Goal: Information Seeking & Learning: Learn about a topic

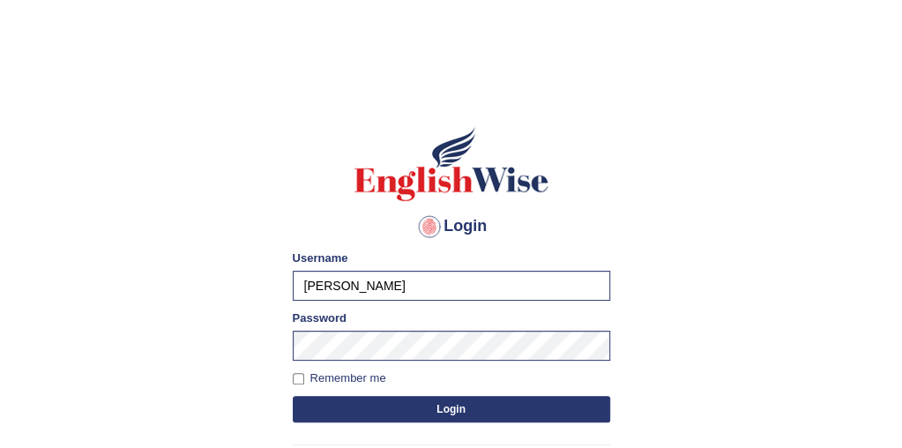
click at [439, 412] on button "Login" at bounding box center [452, 409] width 318 height 26
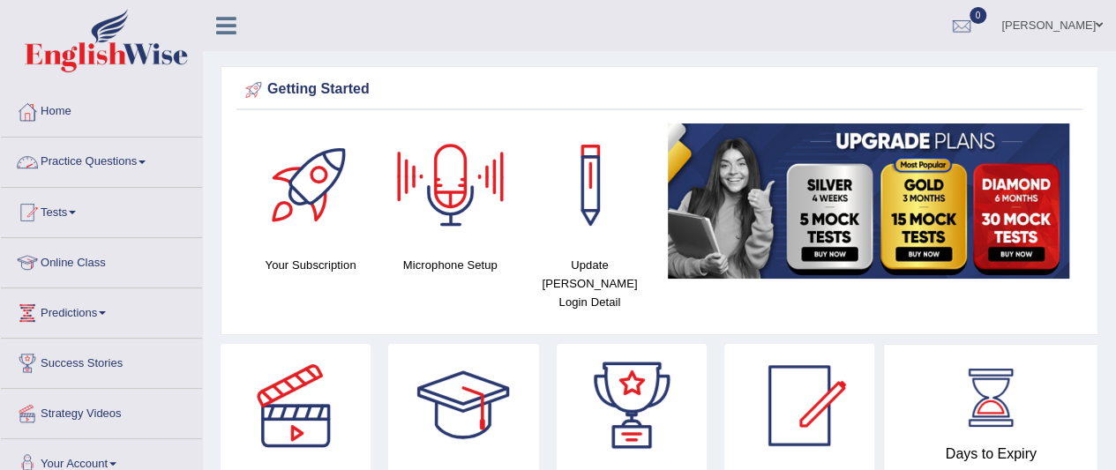
click at [94, 156] on link "Practice Questions" at bounding box center [101, 160] width 201 height 44
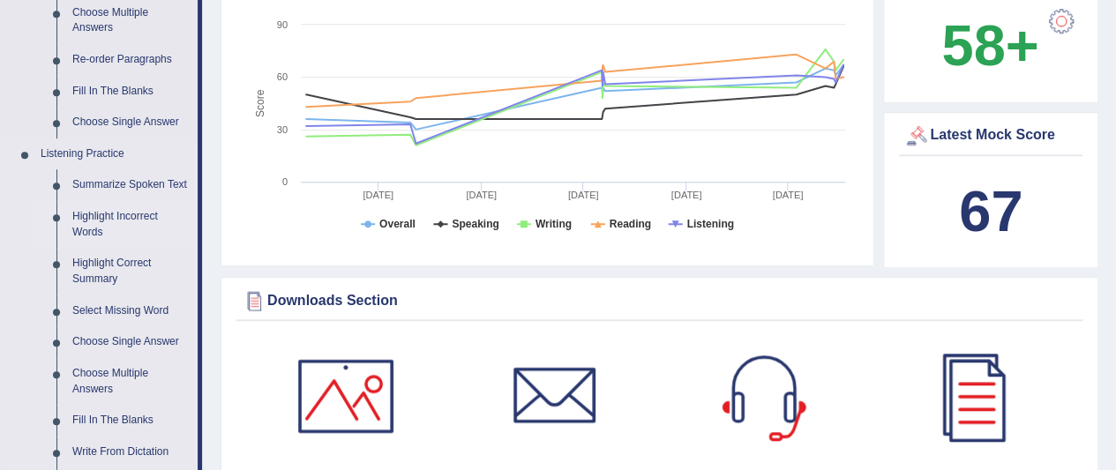
scroll to position [706, 0]
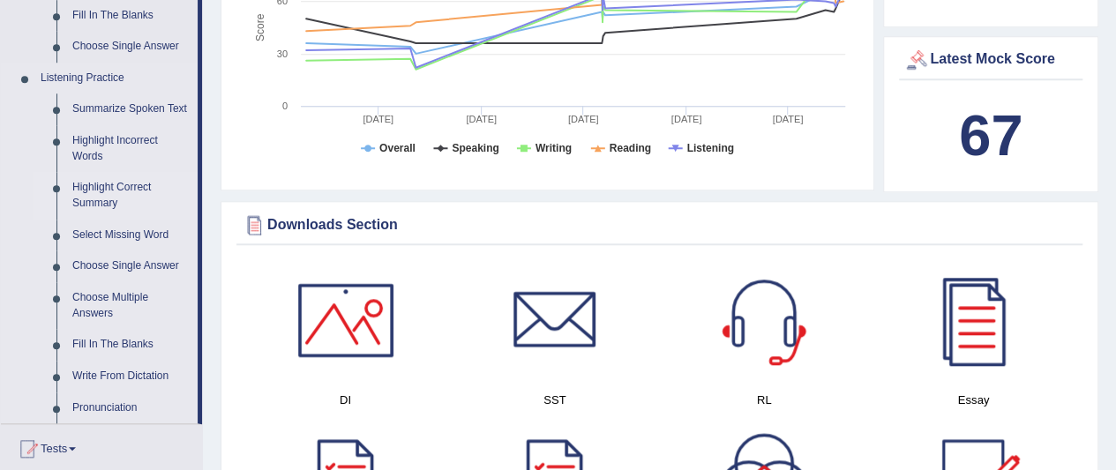
click at [110, 184] on link "Highlight Correct Summary" at bounding box center [130, 195] width 133 height 47
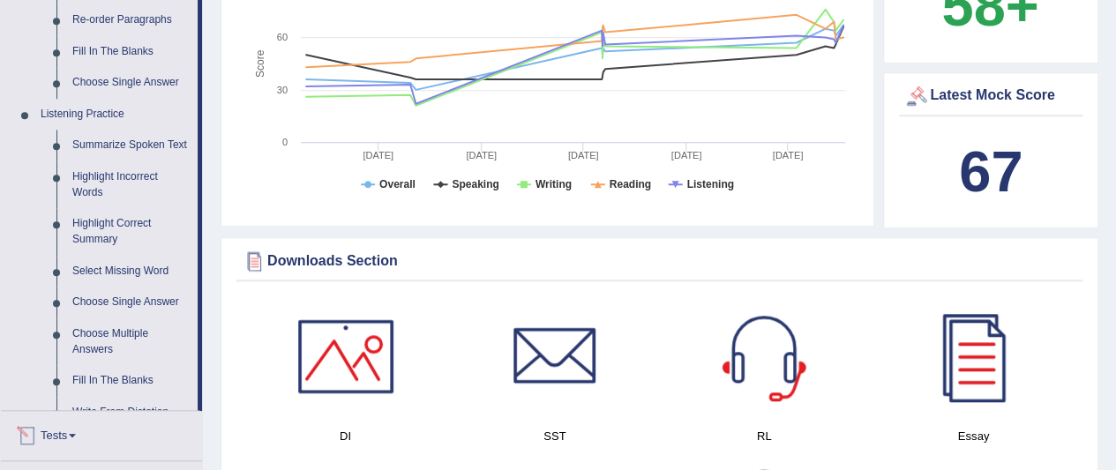
scroll to position [1109, 0]
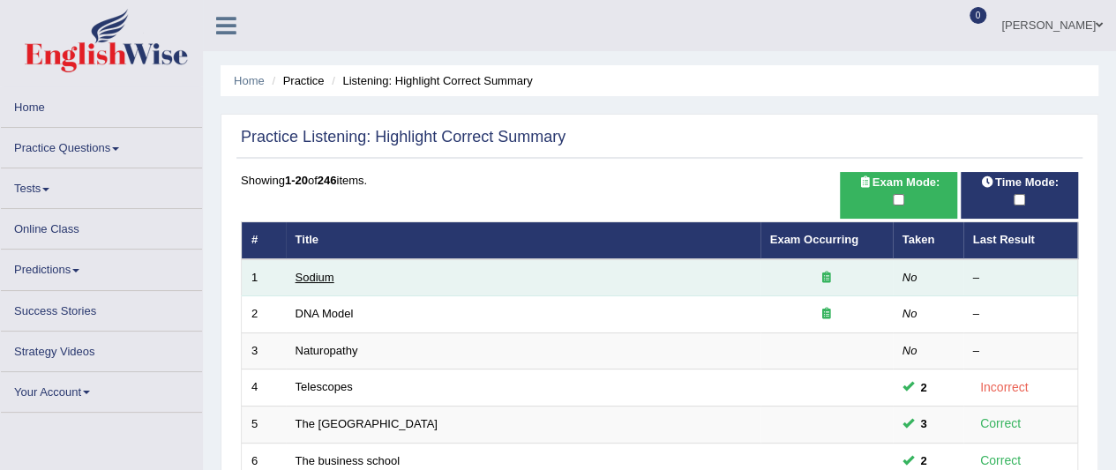
click at [312, 279] on link "Sodium" at bounding box center [315, 277] width 39 height 13
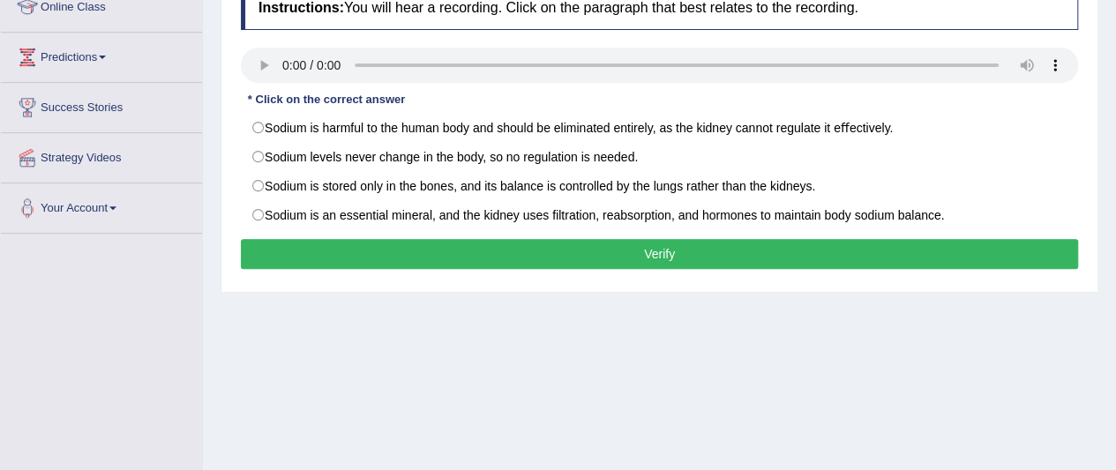
scroll to position [265, 0]
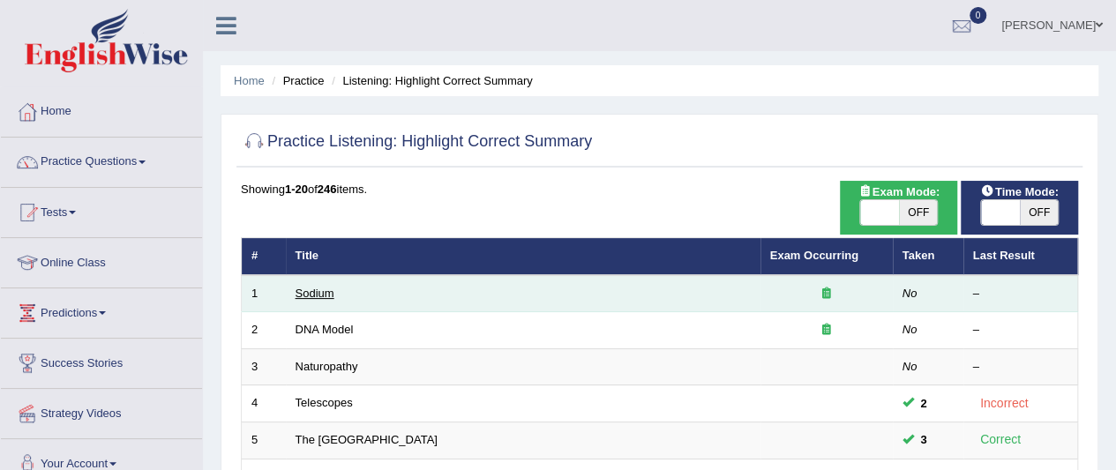
click at [316, 295] on link "Sodium" at bounding box center [315, 293] width 39 height 13
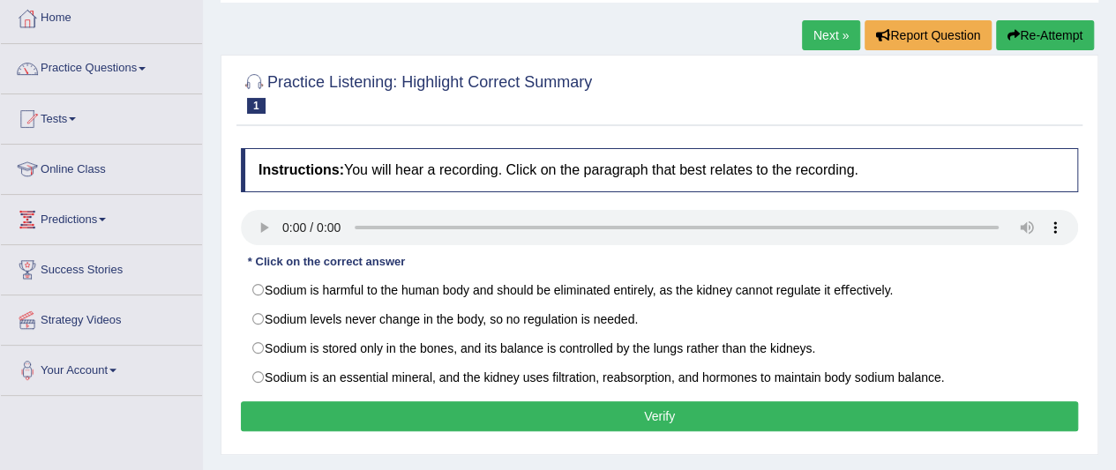
scroll to position [88, 0]
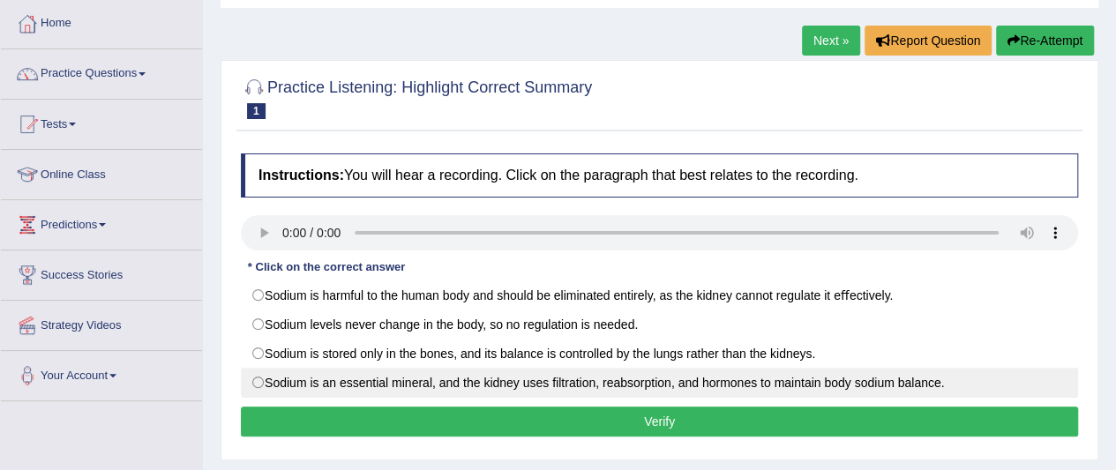
click at [692, 380] on label "Sodium is an essential mineral, and the kidney uses ﬁltration, reabsorption, an…" at bounding box center [659, 383] width 837 height 30
radio input "true"
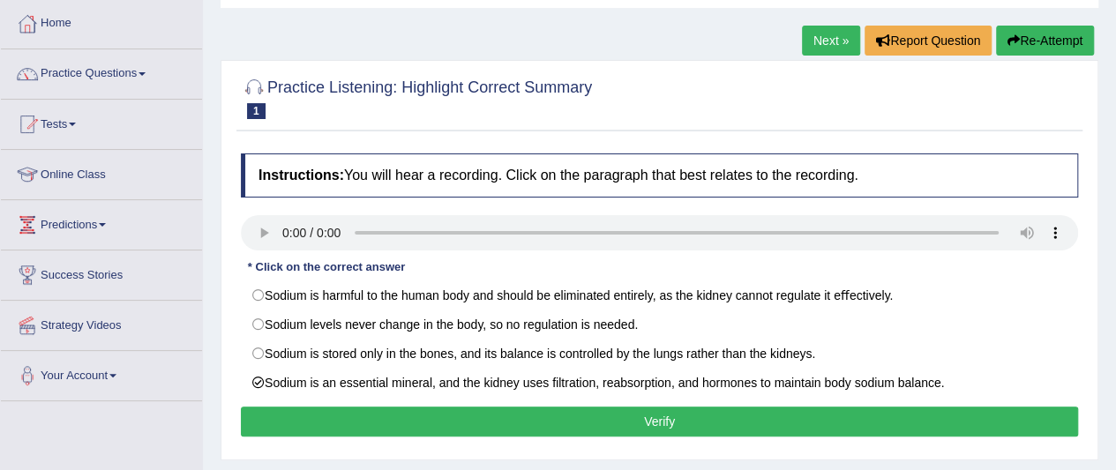
click at [553, 420] on button "Verify" at bounding box center [659, 422] width 837 height 30
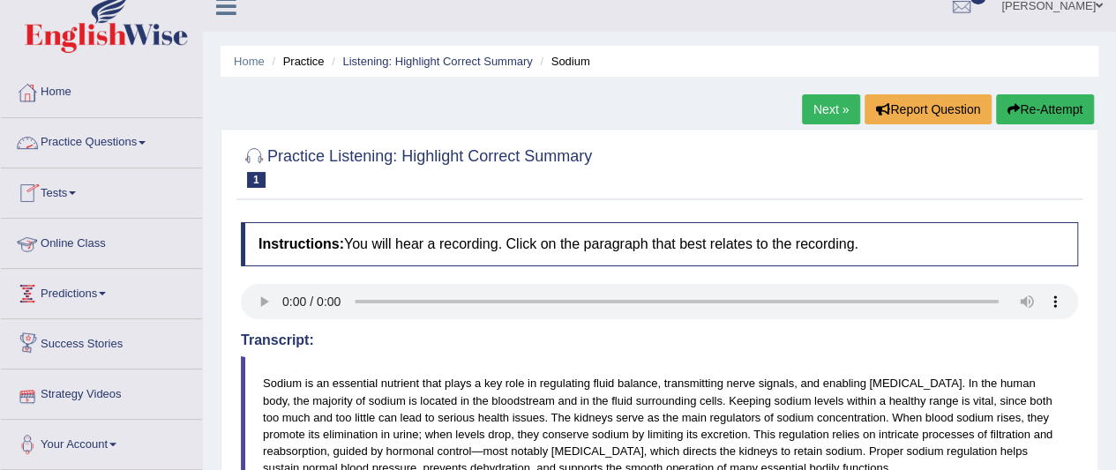
scroll to position [0, 0]
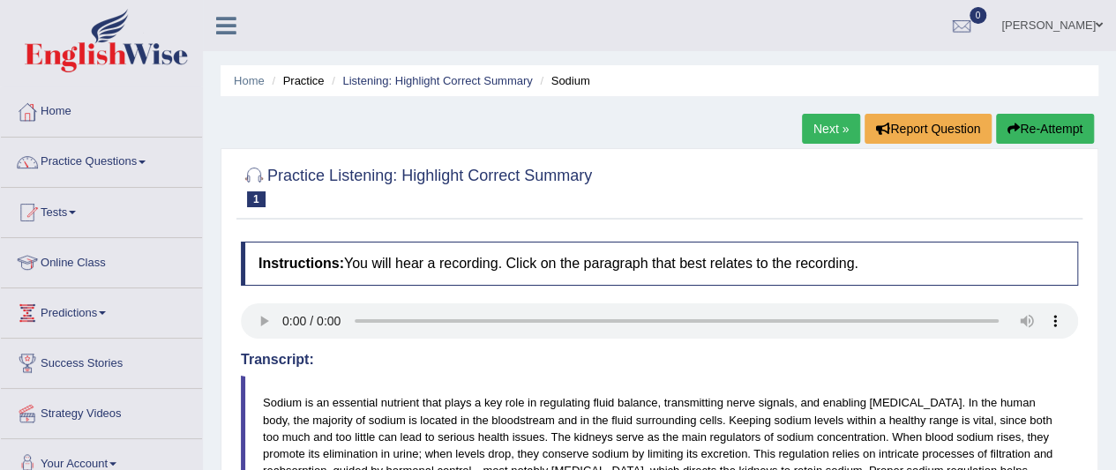
click at [812, 131] on link "Next »" at bounding box center [831, 129] width 58 height 30
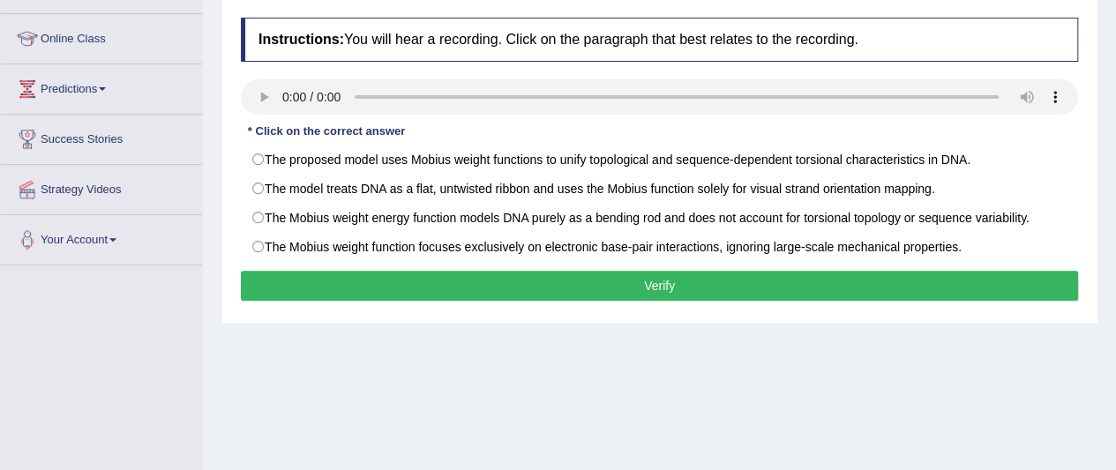
scroll to position [265, 0]
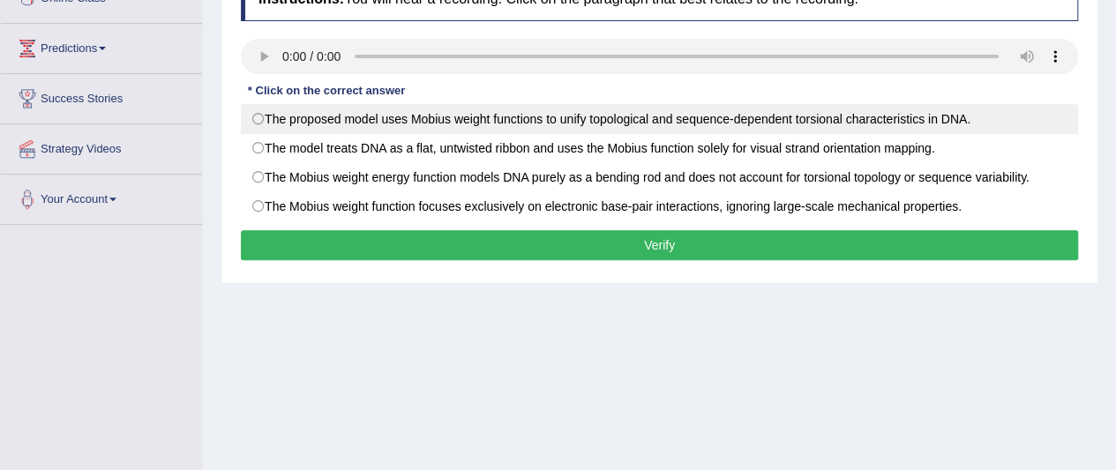
click at [259, 116] on label "The proposed model uses Mobius weight functions to unify topological and sequen…" at bounding box center [659, 119] width 837 height 30
radio input "true"
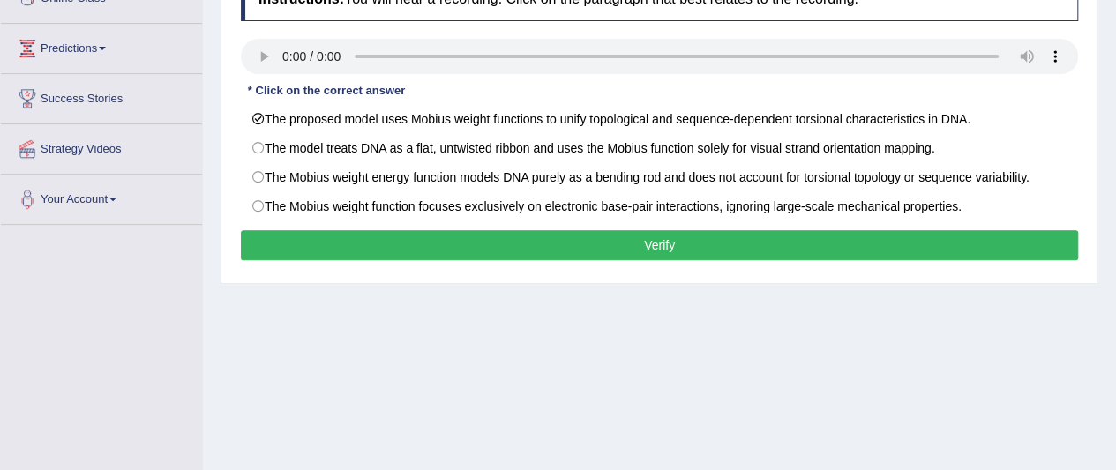
click at [473, 236] on button "Verify" at bounding box center [659, 245] width 837 height 30
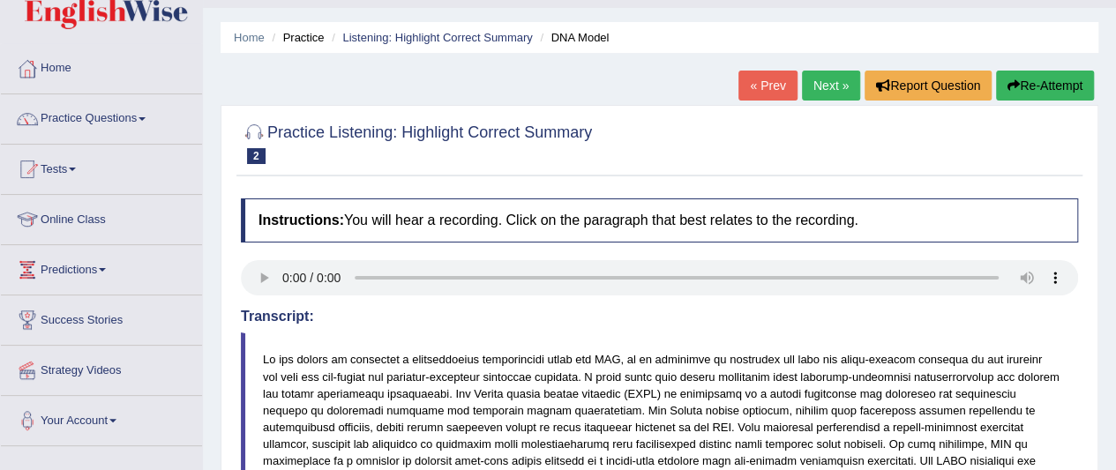
scroll to position [0, 0]
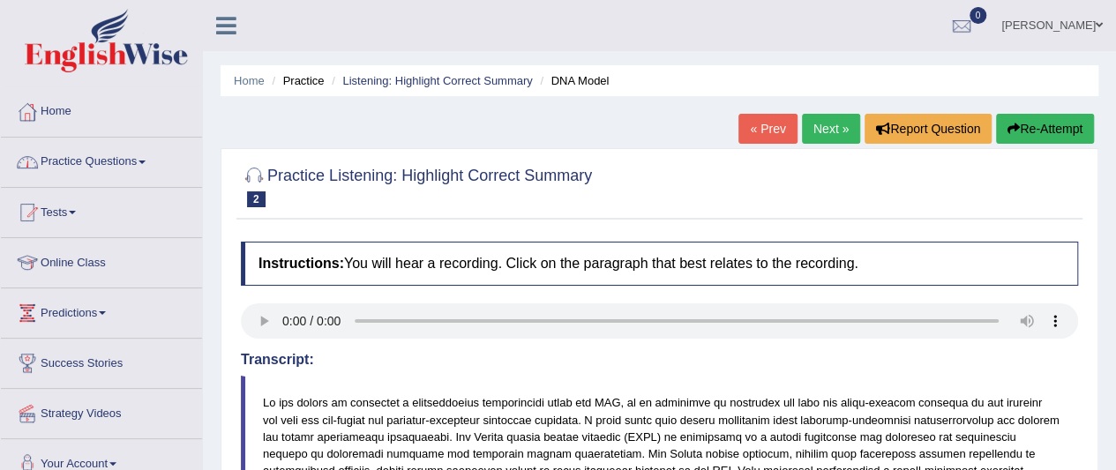
click at [56, 162] on link "Practice Questions" at bounding box center [101, 160] width 201 height 44
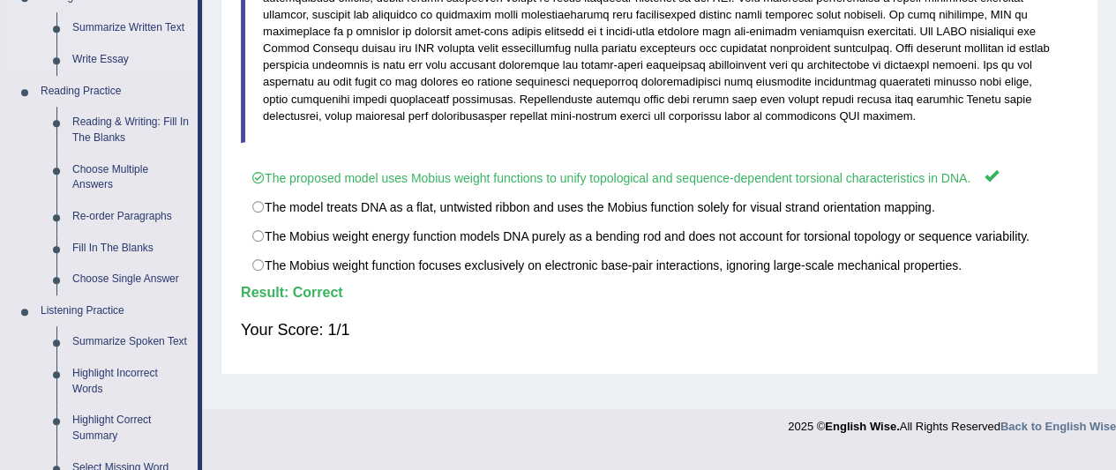
scroll to position [529, 0]
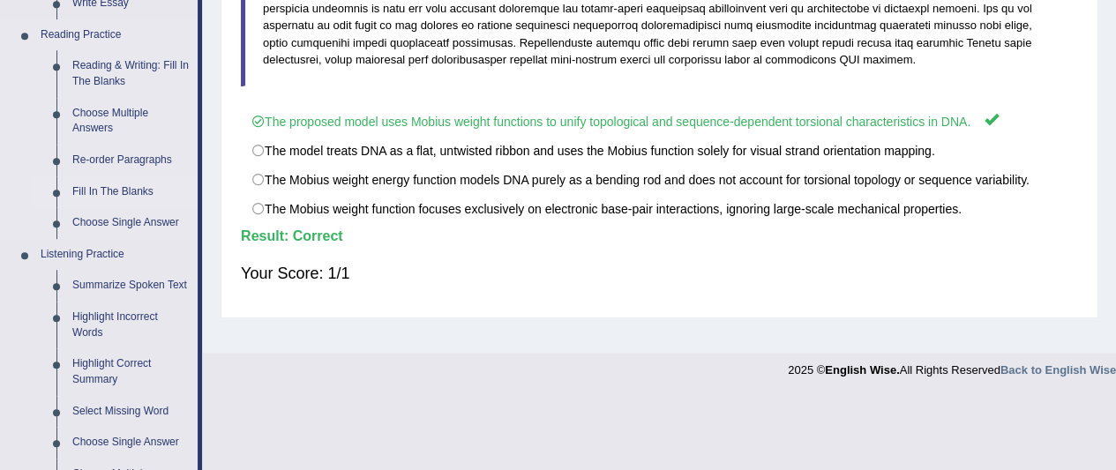
click at [86, 184] on link "Fill In The Blanks" at bounding box center [130, 192] width 133 height 32
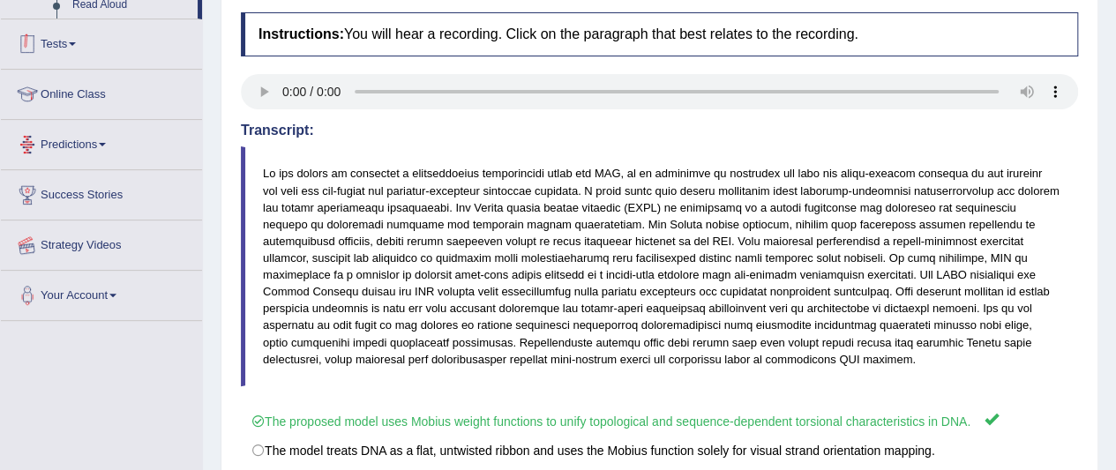
scroll to position [455, 0]
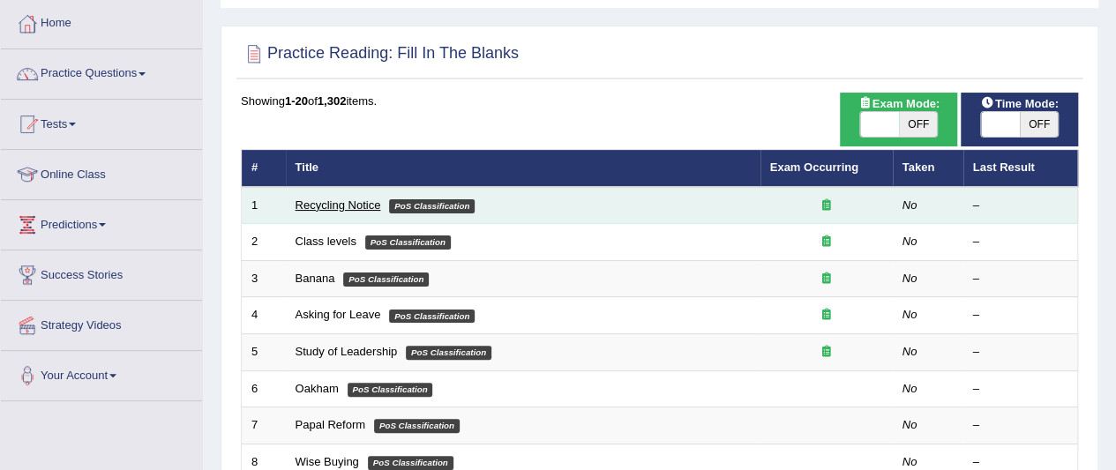
click at [311, 207] on link "Recycling Notice" at bounding box center [339, 204] width 86 height 13
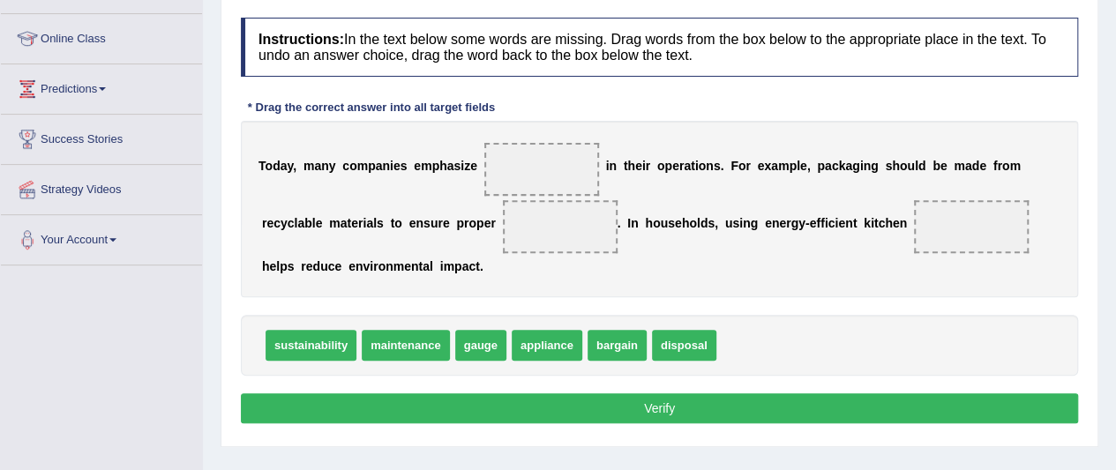
scroll to position [353, 0]
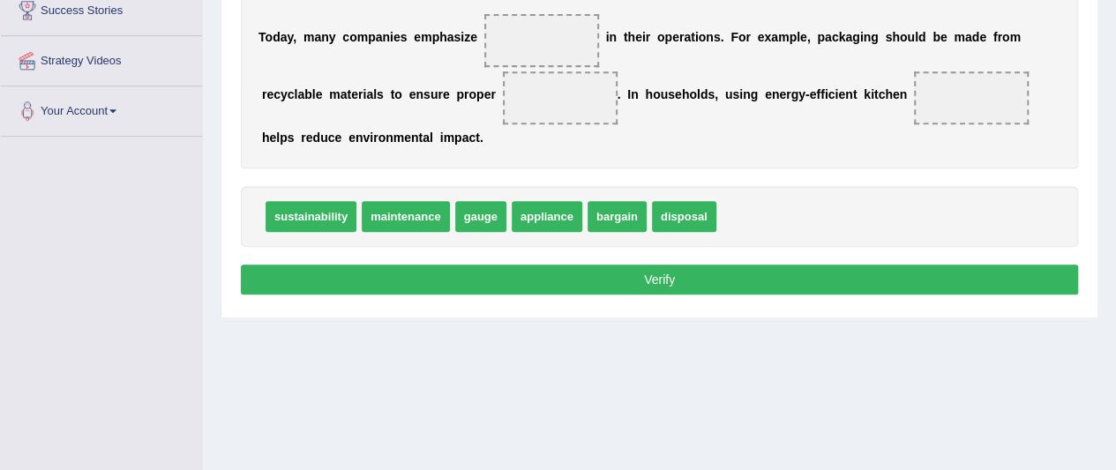
click at [523, 34] on span at bounding box center [541, 40] width 115 height 53
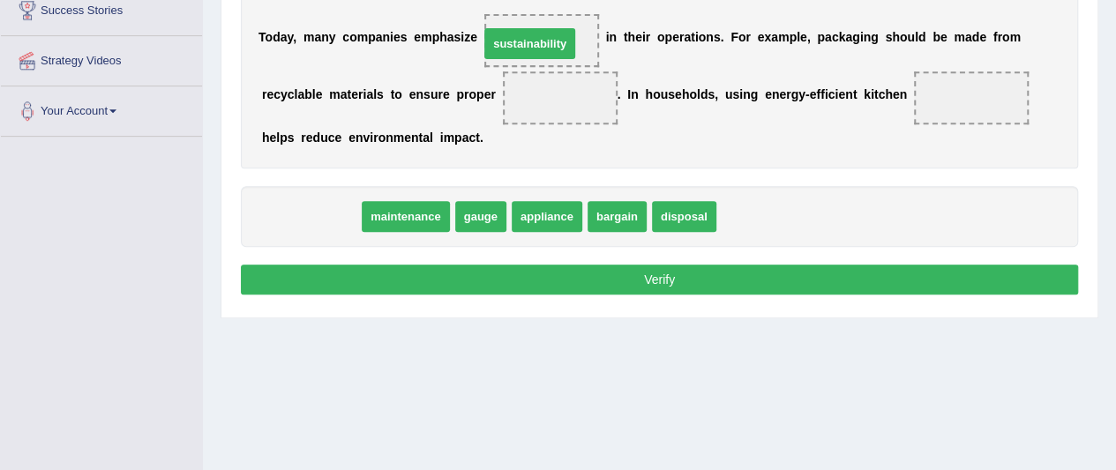
drag, startPoint x: 314, startPoint y: 213, endPoint x: 533, endPoint y: 40, distance: 278.8
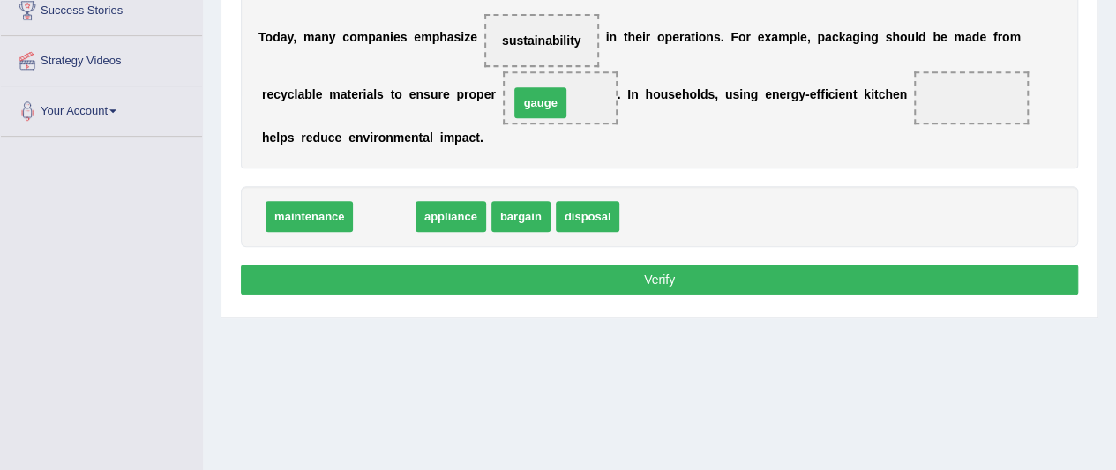
drag, startPoint x: 393, startPoint y: 213, endPoint x: 550, endPoint y: 100, distance: 193.2
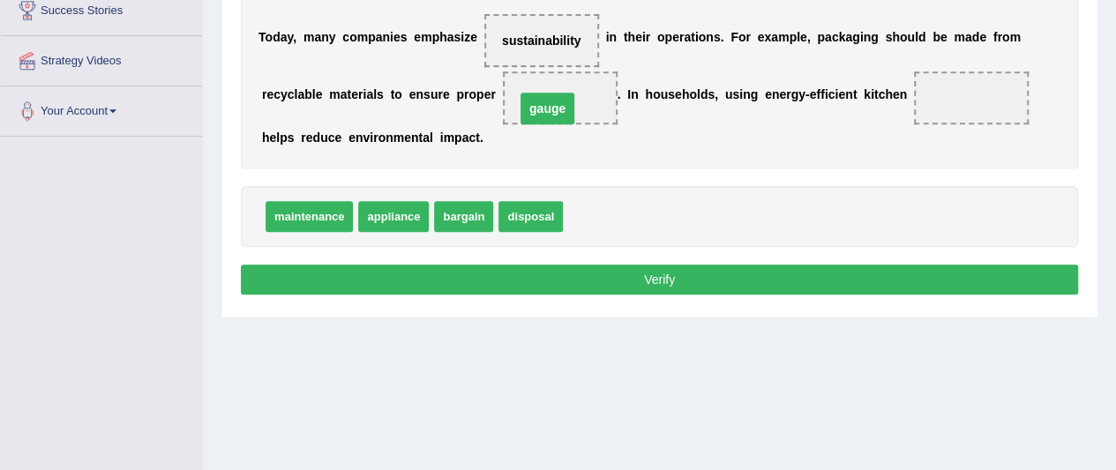
drag, startPoint x: 556, startPoint y: 97, endPoint x: 543, endPoint y: 108, distance: 16.3
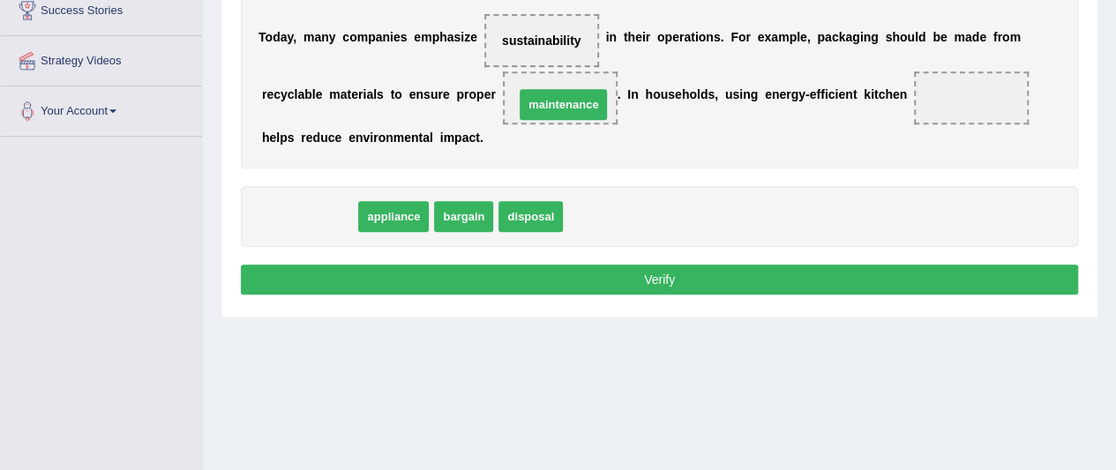
drag, startPoint x: 328, startPoint y: 206, endPoint x: 580, endPoint y: 94, distance: 276.4
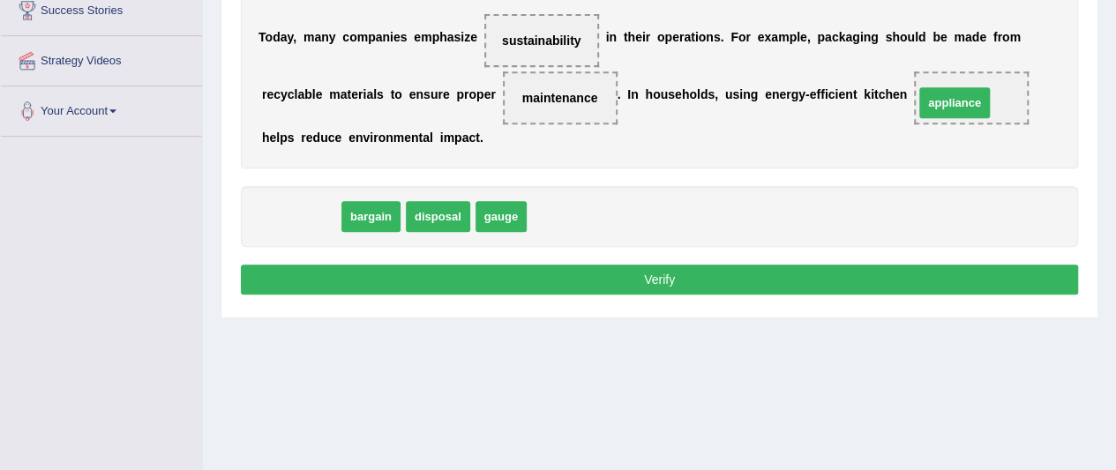
drag, startPoint x: 311, startPoint y: 213, endPoint x: 965, endPoint y: 99, distance: 663.5
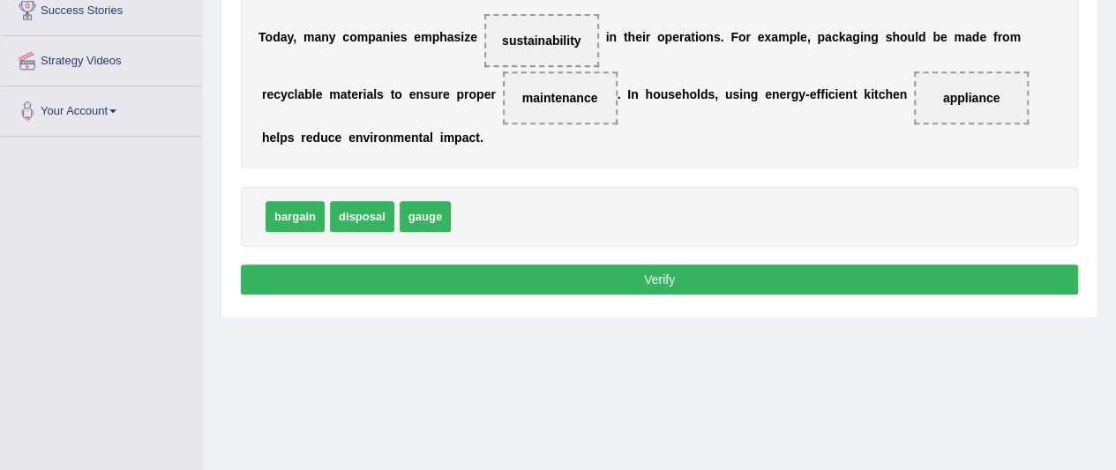
click at [523, 49] on span "sustainability" at bounding box center [541, 40] width 115 height 53
drag, startPoint x: 366, startPoint y: 207, endPoint x: 555, endPoint y: 39, distance: 253.0
click at [579, 275] on button "Verify" at bounding box center [659, 280] width 837 height 30
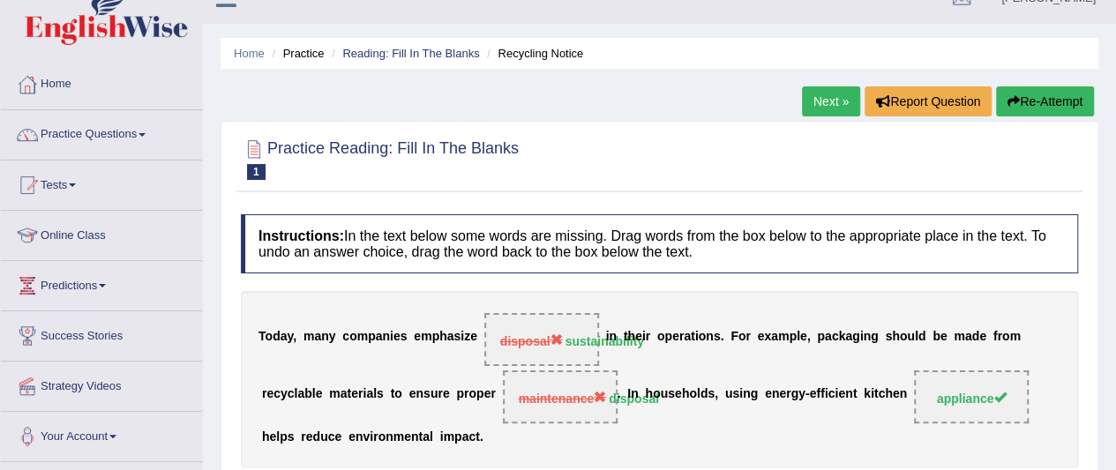
scroll to position [0, 0]
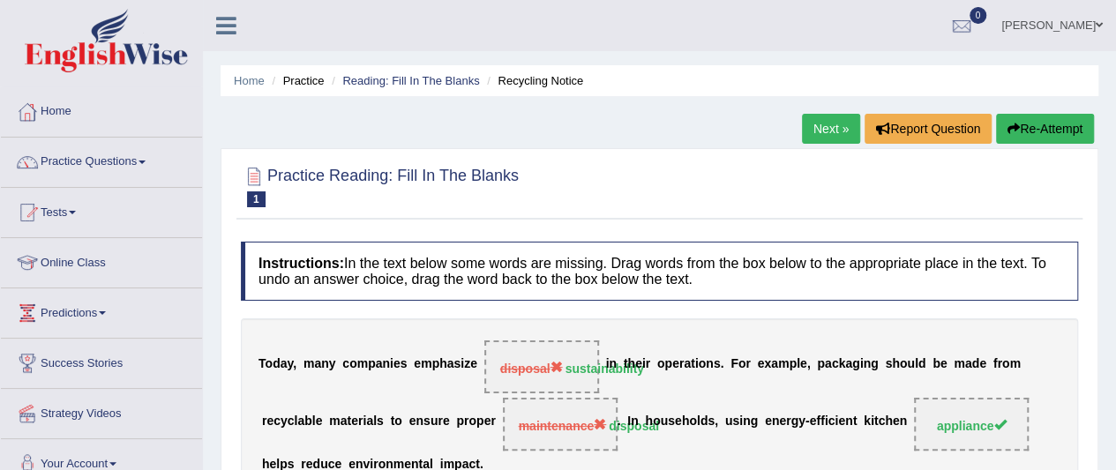
click at [817, 126] on link "Next »" at bounding box center [831, 129] width 58 height 30
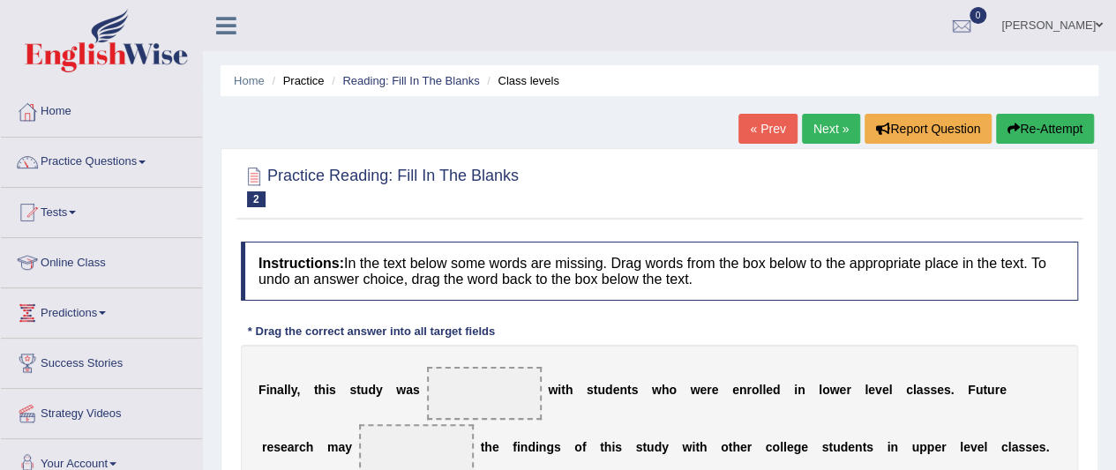
click at [767, 136] on link "« Prev" at bounding box center [767, 129] width 58 height 30
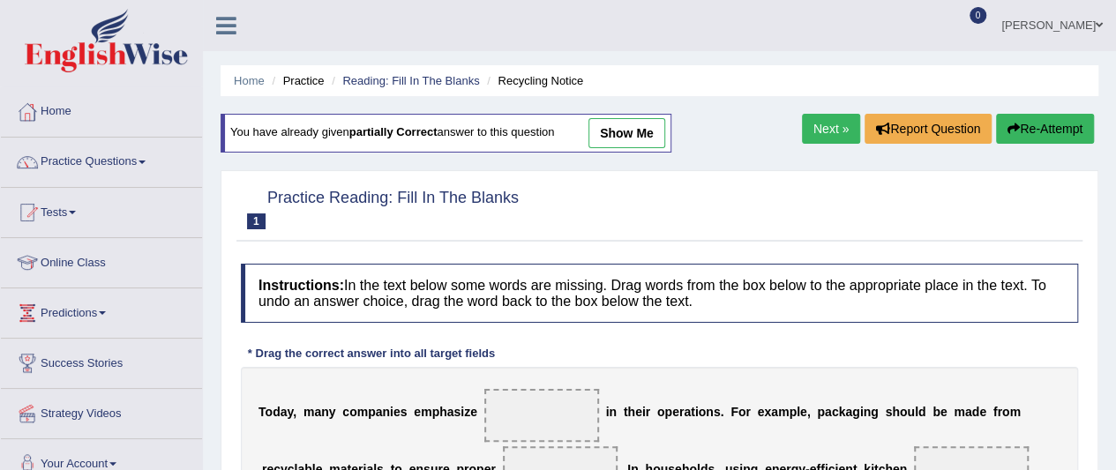
scroll to position [265, 0]
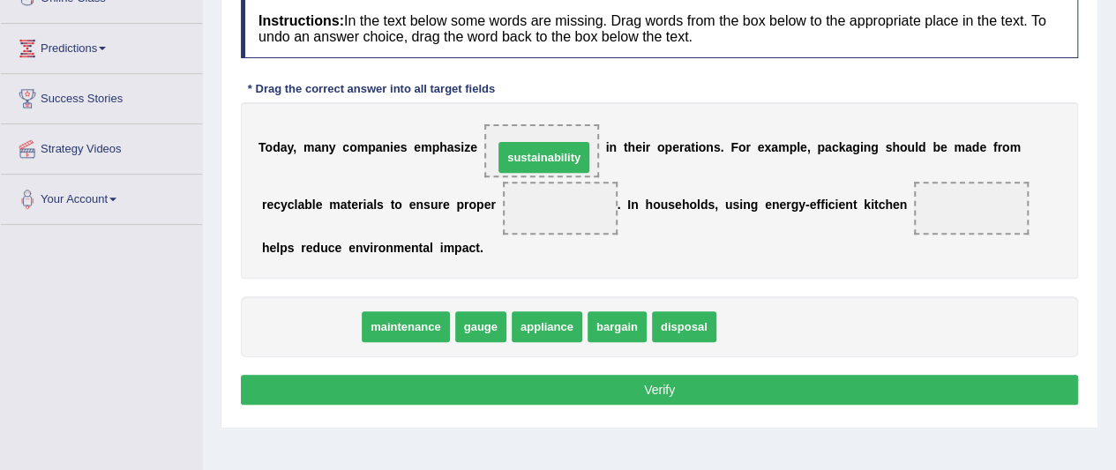
drag, startPoint x: 318, startPoint y: 333, endPoint x: 550, endPoint y: 163, distance: 288.0
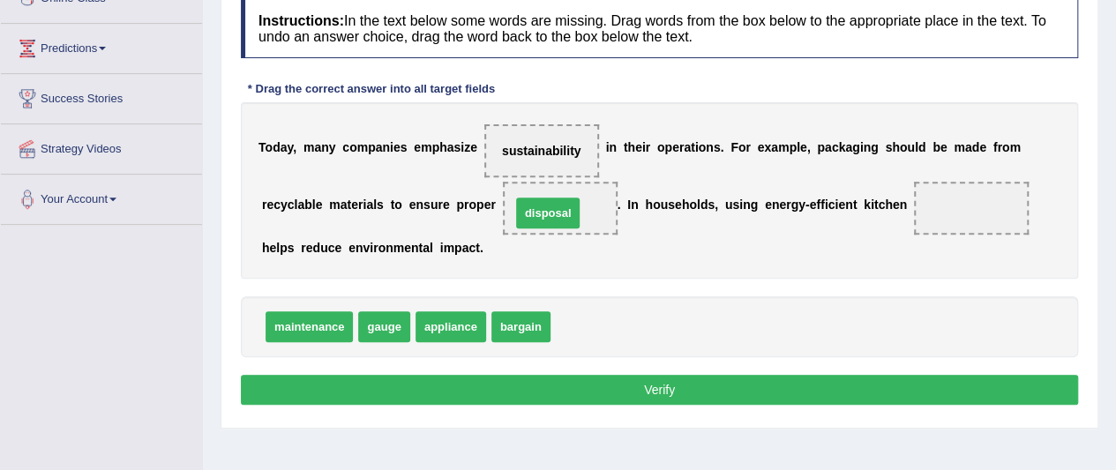
drag, startPoint x: 551, startPoint y: 239, endPoint x: 550, endPoint y: 213, distance: 25.6
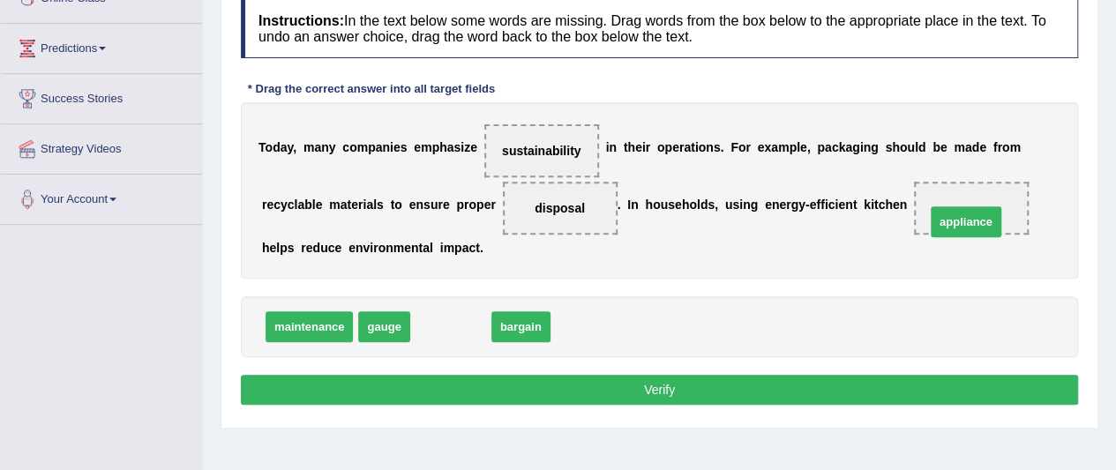
drag, startPoint x: 425, startPoint y: 324, endPoint x: 940, endPoint y: 219, distance: 525.8
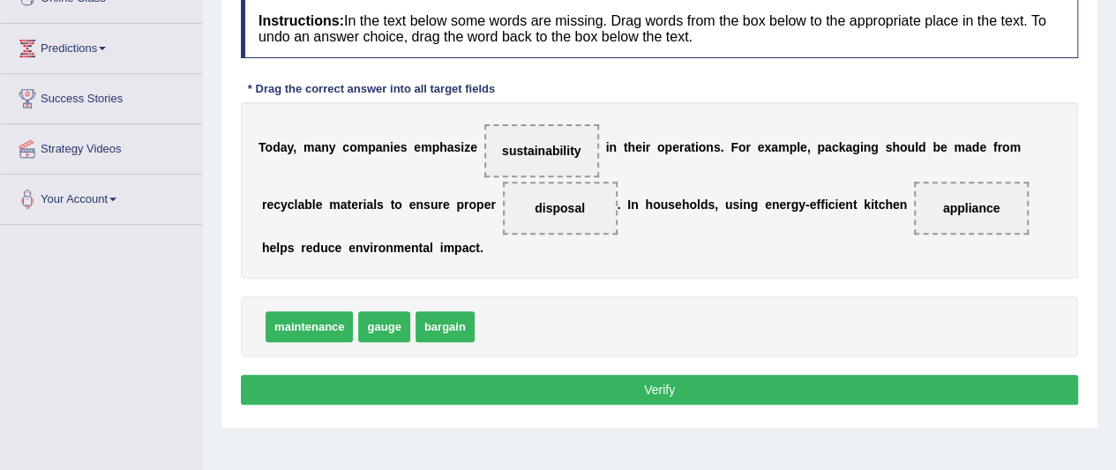
click at [790, 380] on button "Verify" at bounding box center [659, 390] width 837 height 30
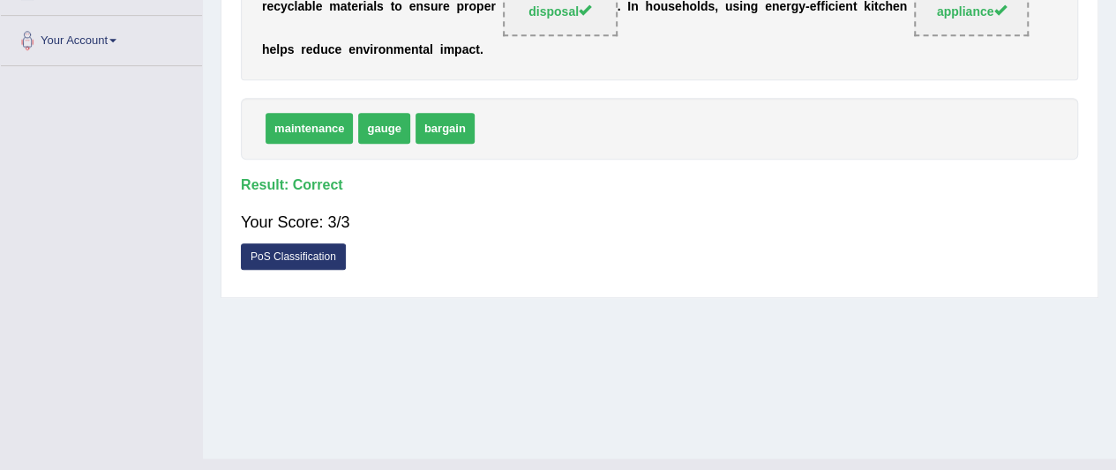
scroll to position [102, 0]
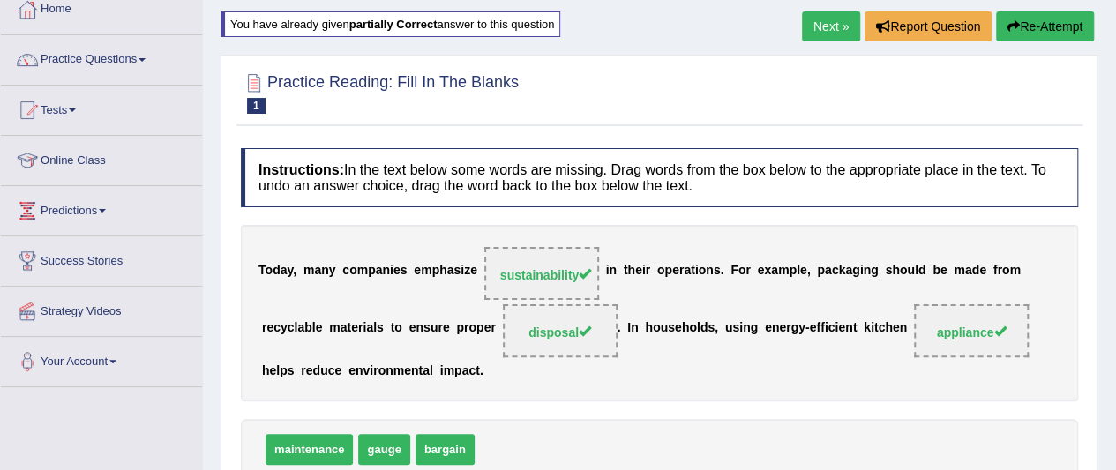
click at [810, 31] on link "Next »" at bounding box center [831, 26] width 58 height 30
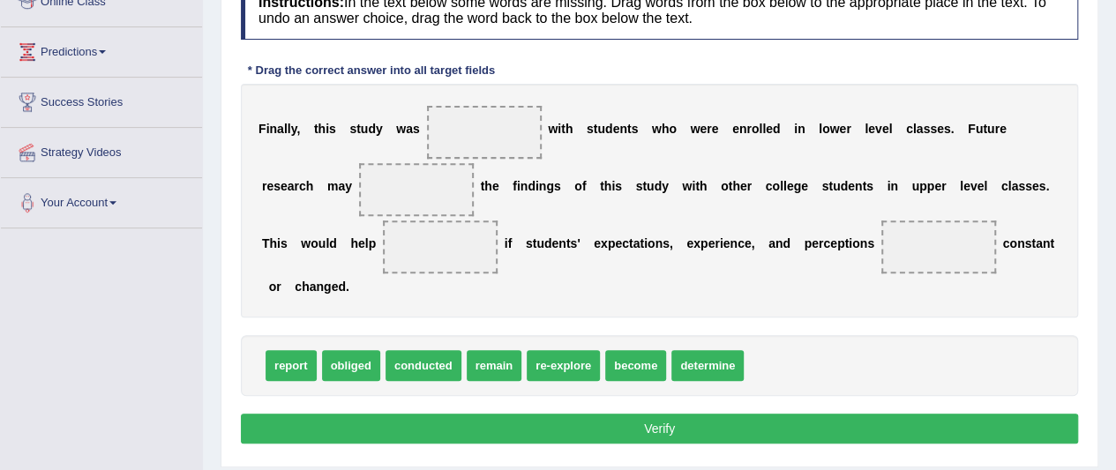
scroll to position [265, 0]
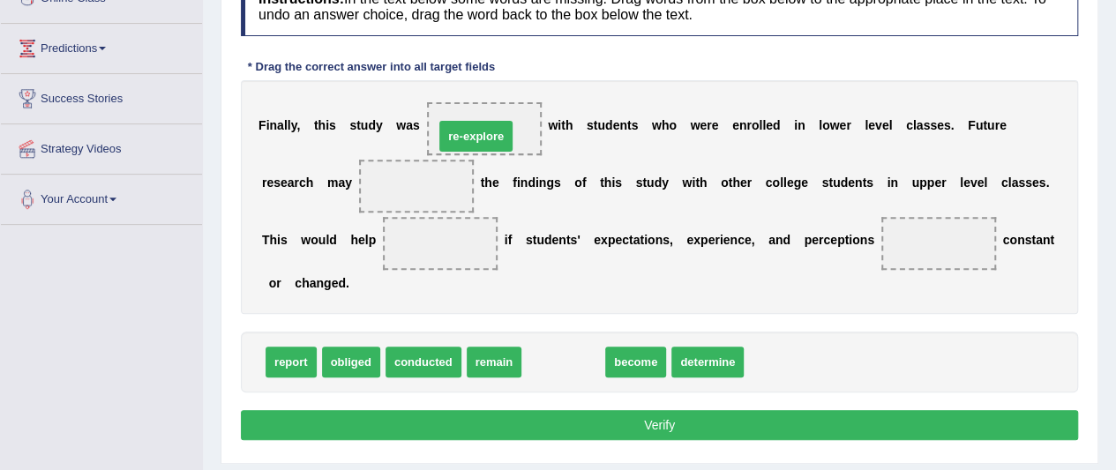
drag, startPoint x: 482, startPoint y: 220, endPoint x: 466, endPoint y: 140, distance: 81.0
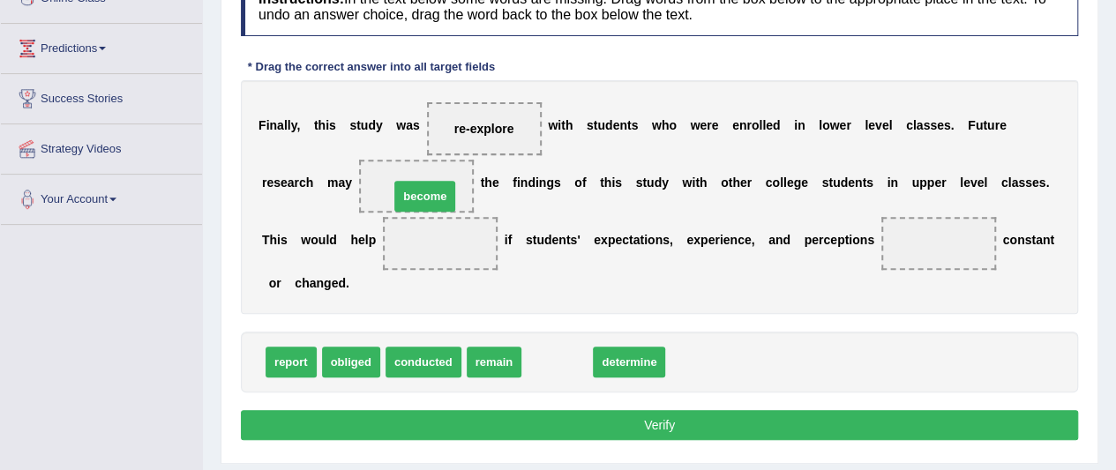
drag, startPoint x: 552, startPoint y: 363, endPoint x: 420, endPoint y: 196, distance: 212.9
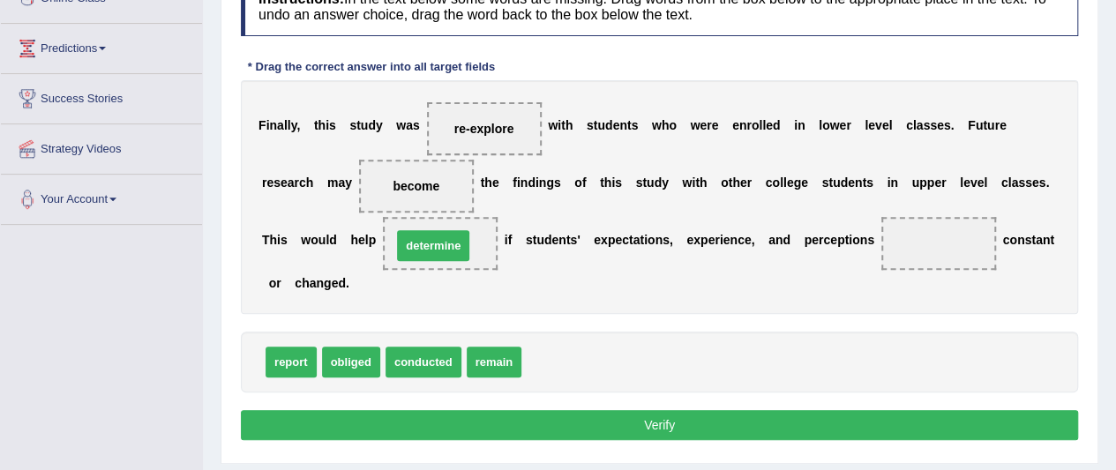
drag, startPoint x: 547, startPoint y: 368, endPoint x: 417, endPoint y: 251, distance: 174.3
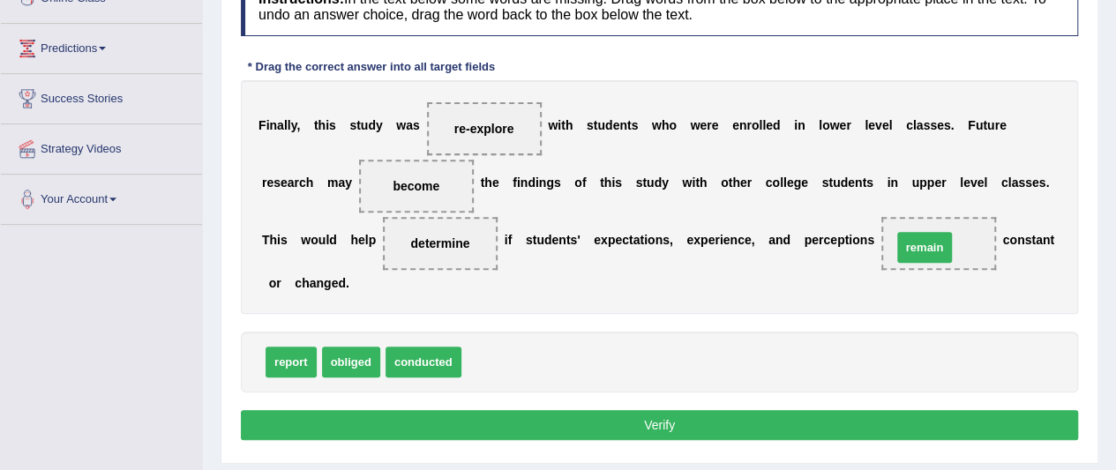
drag, startPoint x: 482, startPoint y: 363, endPoint x: 912, endPoint y: 248, distance: 445.5
click at [646, 419] on button "Verify" at bounding box center [659, 425] width 837 height 30
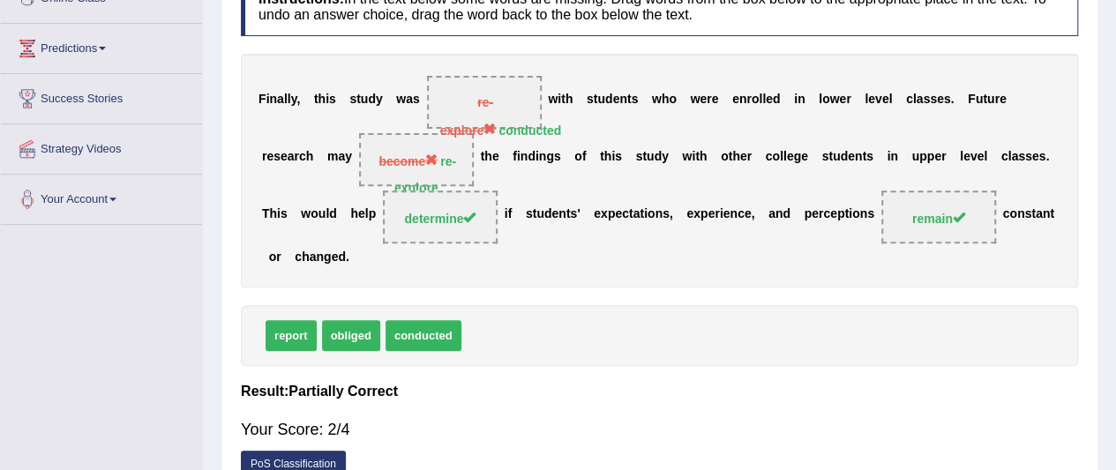
click at [448, 161] on strong "re-explore" at bounding box center [425, 174] width 62 height 41
drag, startPoint x: 410, startPoint y: 186, endPoint x: 464, endPoint y: 161, distance: 59.2
click at [464, 161] on div "F i n a l l y , t h i s s t u d y w a s re-explore conducted w i t h s t u d e …" at bounding box center [659, 171] width 837 height 234
